Goal: Find specific fact: Find specific fact

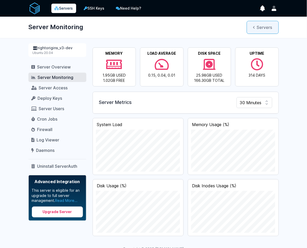
scroll to position [193, 250]
click at [262, 27] on link "Servers" at bounding box center [263, 27] width 32 height 13
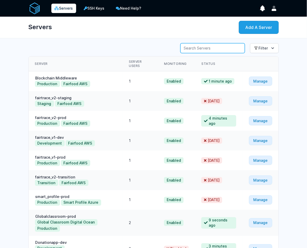
click at [193, 48] on input "Server Search" at bounding box center [212, 48] width 64 height 10
paste input "beeswax"
type input "beeswax"
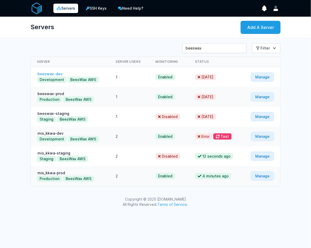
click at [55, 74] on link "beeswax-dev" at bounding box center [50, 74] width 26 height 4
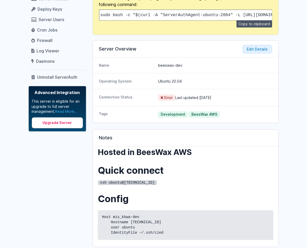
scroll to position [119, 0]
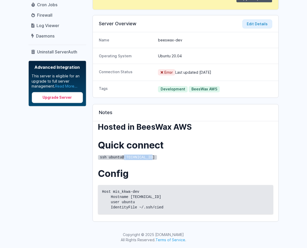
drag, startPoint x: 125, startPoint y: 157, endPoint x: 188, endPoint y: 158, distance: 63.3
click at [188, 158] on p "ssh ubuntu@3.120.184.182" at bounding box center [185, 157] width 175 height 5
copy code "3.120.184.182"
click at [111, 157] on code "ssh ubuntu@3.120.184.182" at bounding box center [127, 157] width 59 height 5
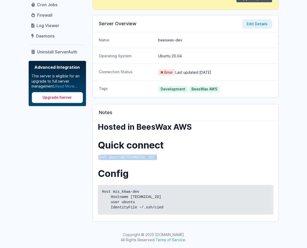
click at [111, 157] on code "ssh ubuntu@3.120.184.182" at bounding box center [127, 157] width 59 height 5
copy div "ssh ubuntu@3.120.184.182"
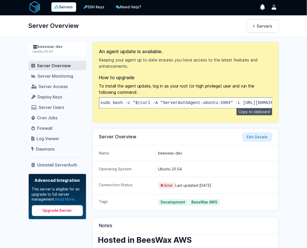
scroll to position [0, 0]
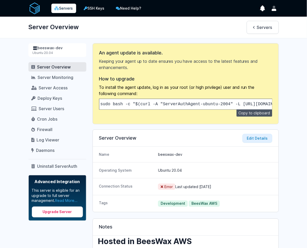
click at [50, 53] on div "Ubuntu 20.04" at bounding box center [58, 53] width 50 height 4
click at [63, 51] on div "Ubuntu 20.04" at bounding box center [58, 53] width 50 height 4
click at [65, 68] on span "Server Overview" at bounding box center [54, 66] width 34 height 5
click at [62, 9] on link "Servers" at bounding box center [63, 8] width 25 height 9
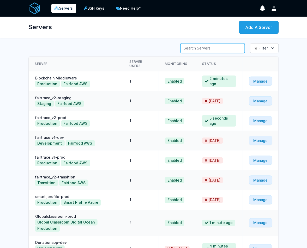
click at [219, 52] on input "Server Search" at bounding box center [212, 48] width 64 height 10
paste input "ssh ubuntu@[TECHNICAL_ID]"
type input "ssh ubuntu@[TECHNICAL_ID]"
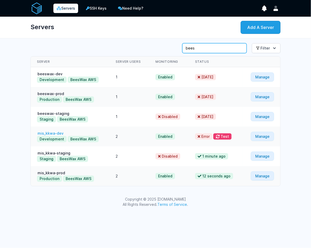
type input "bees"
click at [46, 132] on link "mis_kkwa-dev" at bounding box center [50, 133] width 27 height 4
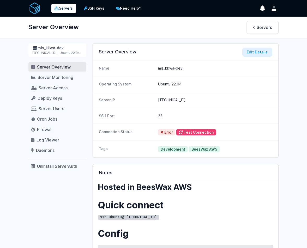
drag, startPoint x: 154, startPoint y: 96, endPoint x: 179, endPoint y: 100, distance: 25.2
click at [179, 100] on div "Server IP [TECHNICAL_ID]" at bounding box center [186, 100] width 186 height 16
click at [179, 100] on dd "[TECHNICAL_ID]" at bounding box center [215, 99] width 114 height 5
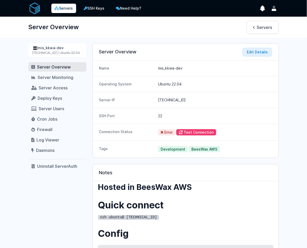
click at [175, 98] on dd "[TECHNICAL_ID]" at bounding box center [215, 99] width 114 height 5
drag, startPoint x: 180, startPoint y: 100, endPoint x: 152, endPoint y: 101, distance: 27.7
click at [152, 101] on div "Server IP [TECHNICAL_ID]" at bounding box center [186, 100] width 186 height 16
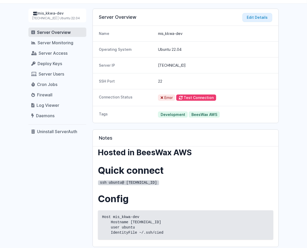
drag, startPoint x: 157, startPoint y: 82, endPoint x: 176, endPoint y: 82, distance: 19.0
click at [176, 82] on div "SSH Port 22" at bounding box center [186, 81] width 186 height 16
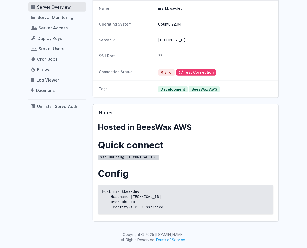
scroll to position [60, 0]
click at [134, 161] on div "Hosted in BeesWax AWS Quick connect ssh ubuntu@ [TECHNICAL_ID] Config Host mis_…" at bounding box center [185, 169] width 175 height 92
drag, startPoint x: 125, startPoint y: 157, endPoint x: 160, endPoint y: 159, distance: 35.0
click at [160, 159] on p "ssh ubuntu@ [TECHNICAL_ID]" at bounding box center [185, 157] width 175 height 5
